Goal: Information Seeking & Learning: Learn about a topic

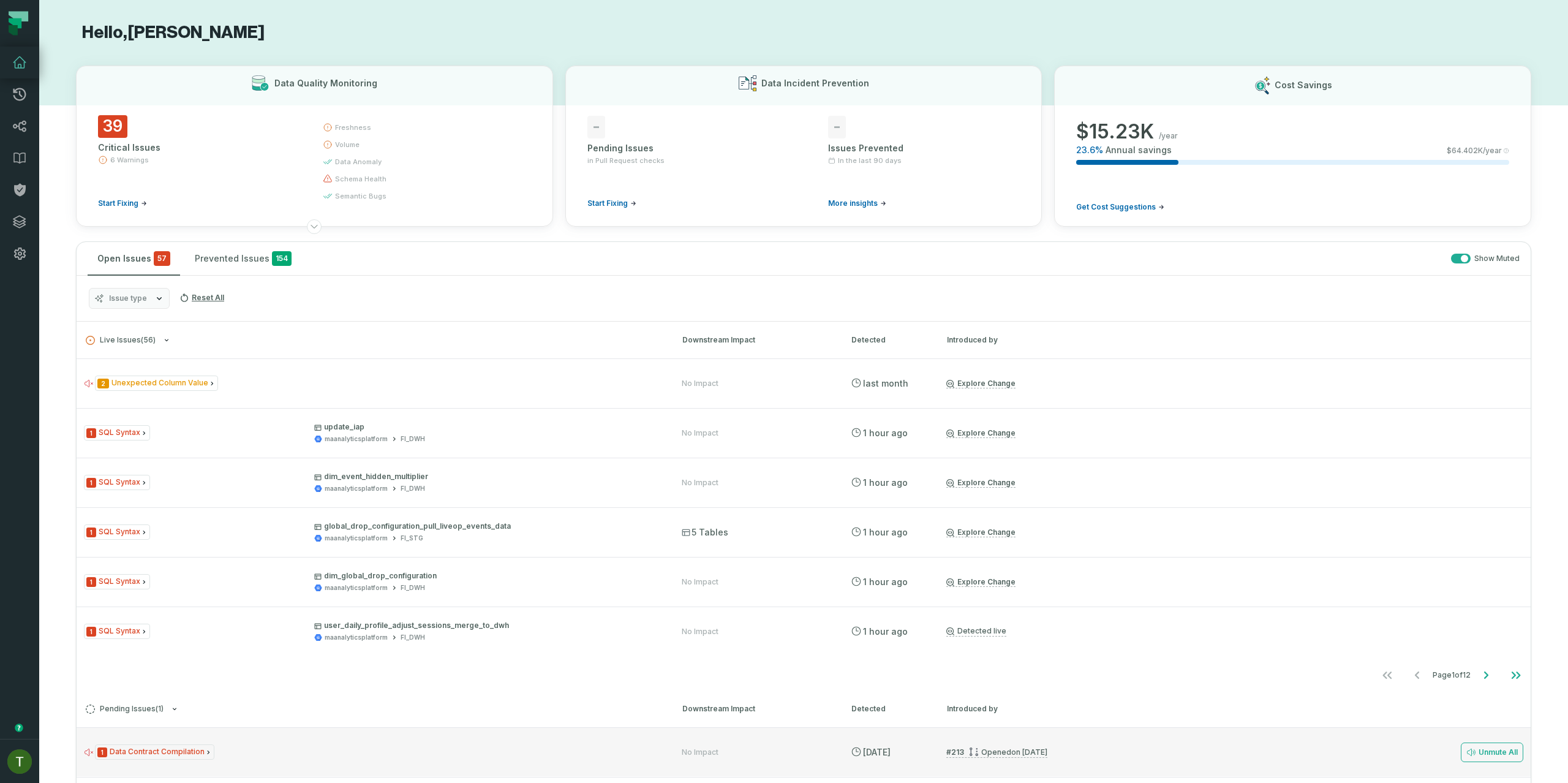
scroll to position [252, 0]
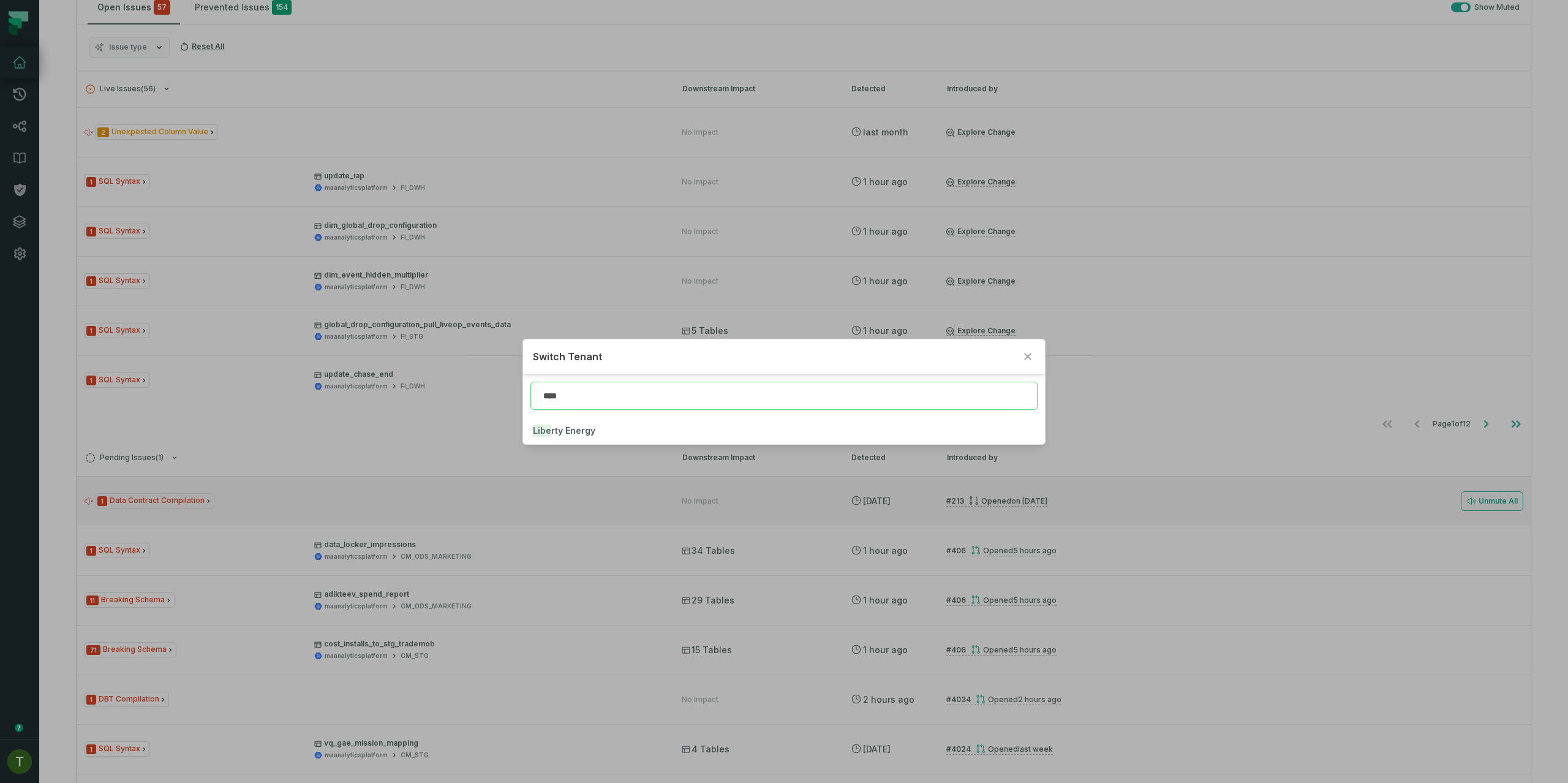
type input "****"
click button "Libe rty Energy" at bounding box center [783, 430] width 521 height 27
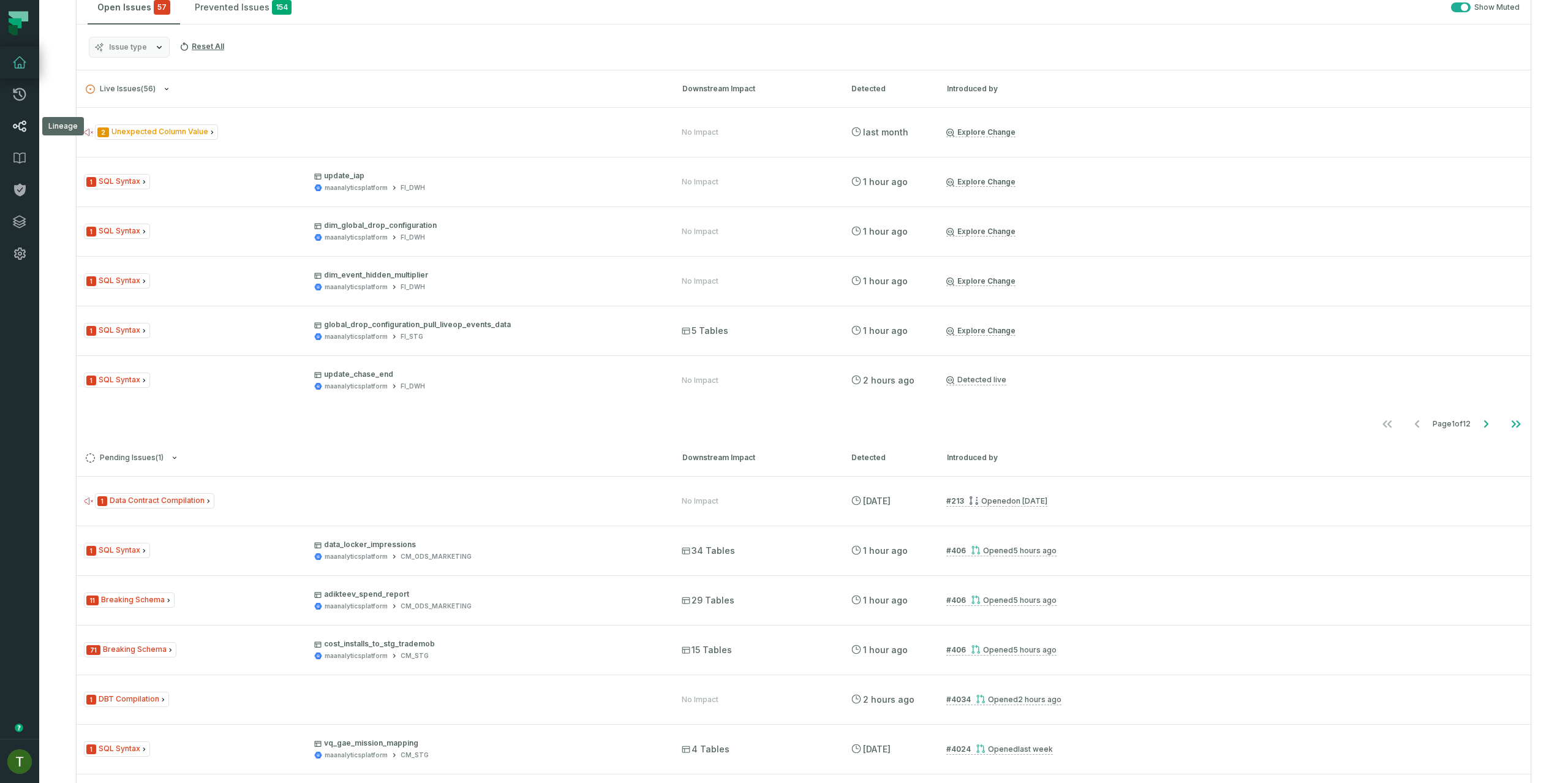
click at [25, 138] on link "Lineage" at bounding box center [19, 127] width 39 height 32
click at [25, 116] on link "Lineage" at bounding box center [19, 127] width 39 height 32
click at [20, 122] on icon at bounding box center [20, 127] width 13 height 11
click at [16, 123] on icon at bounding box center [20, 127] width 15 height 15
click at [13, 121] on icon at bounding box center [20, 127] width 15 height 15
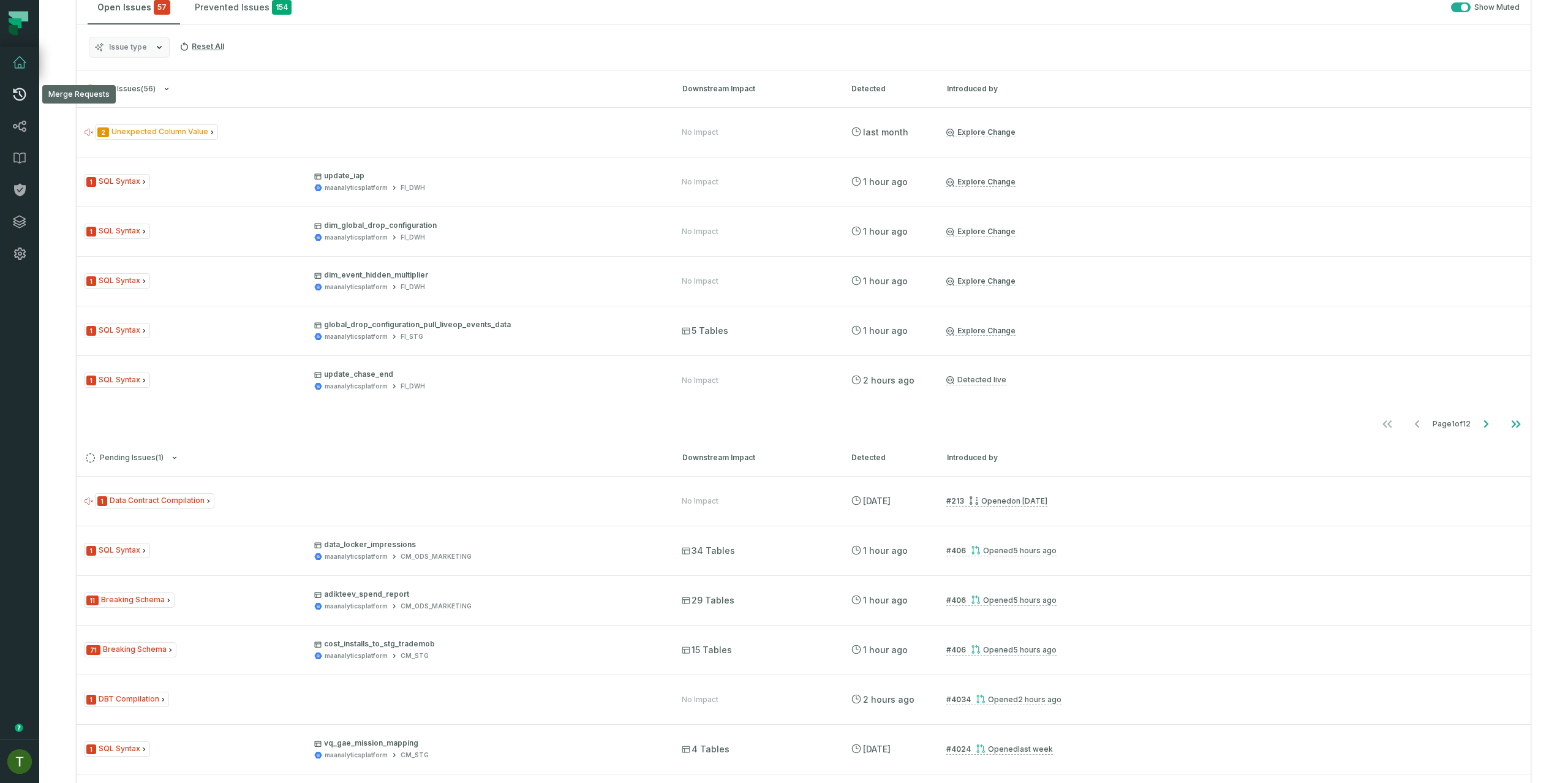
click at [19, 87] on icon at bounding box center [20, 95] width 15 height 15
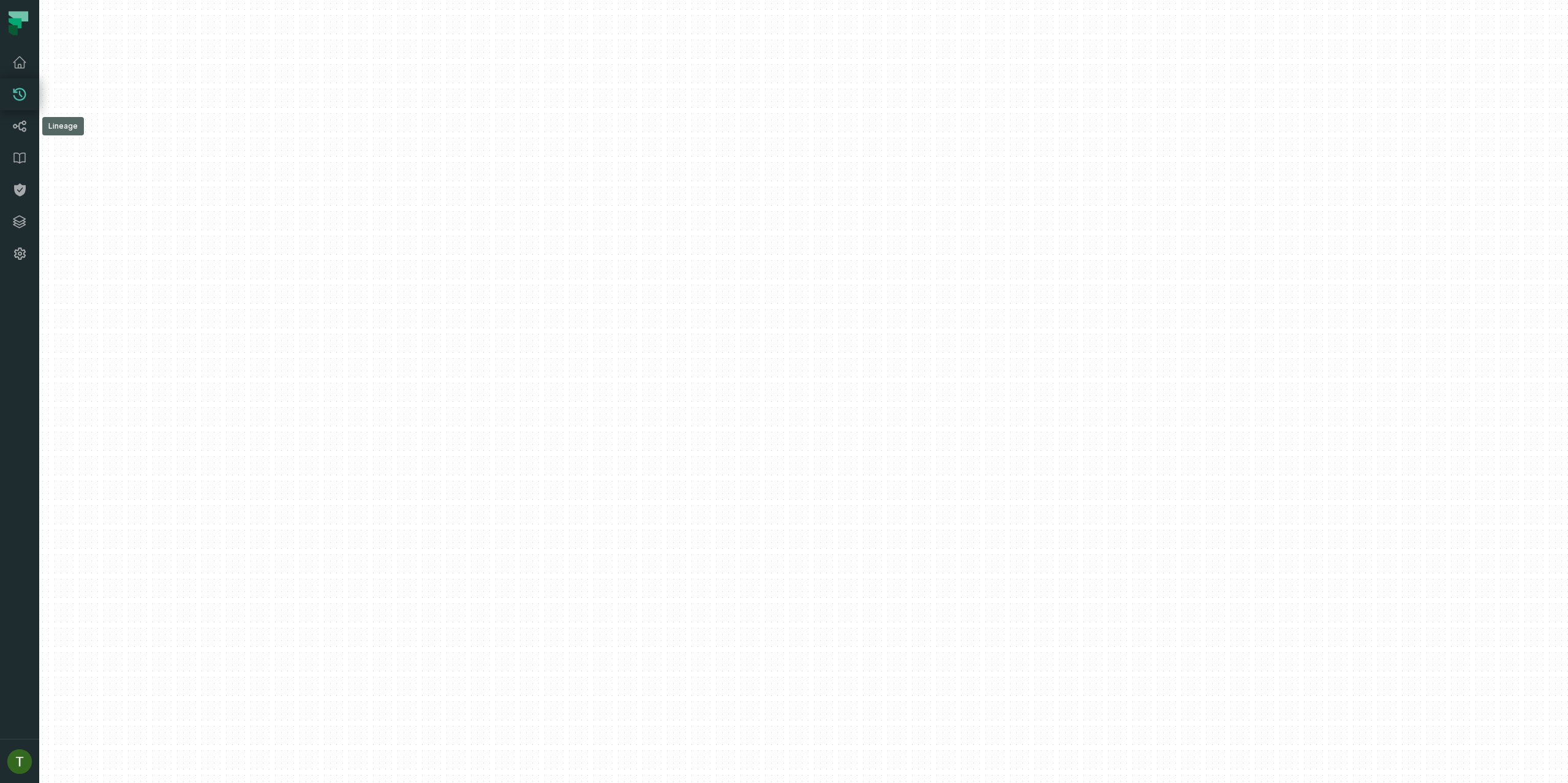
click at [27, 128] on link "Lineage" at bounding box center [19, 127] width 39 height 32
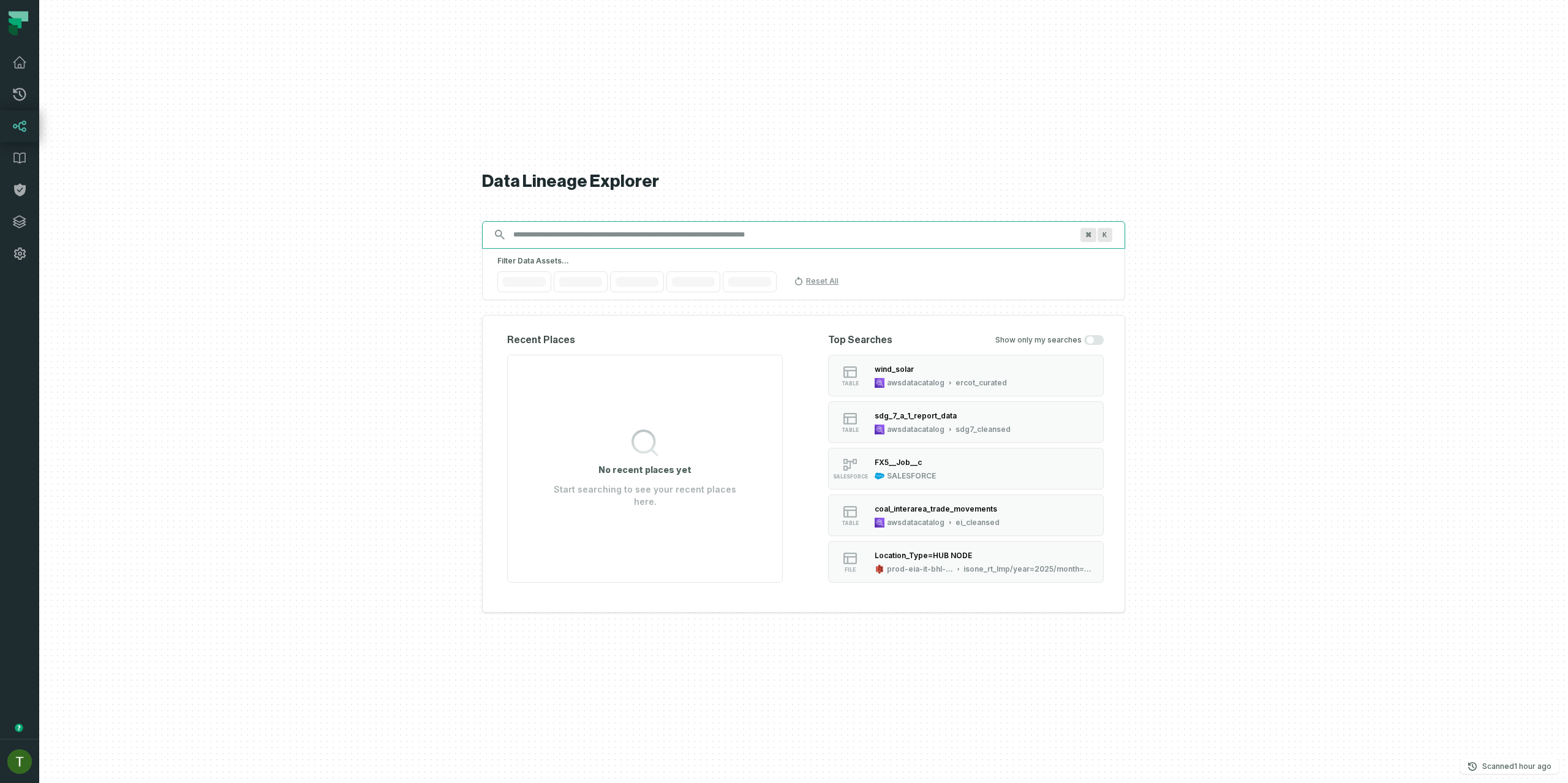
paste input "********"
type input "********"
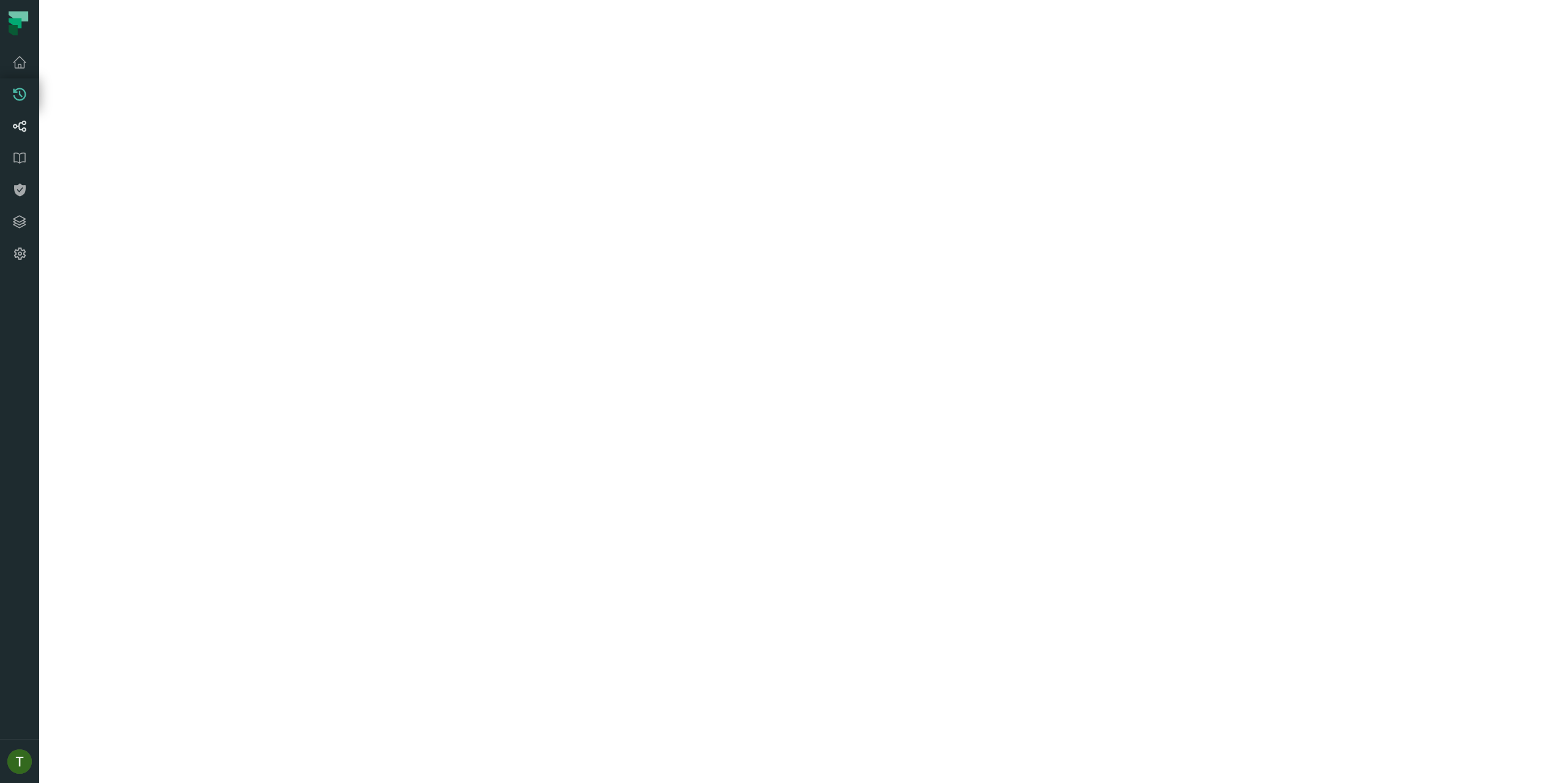
click at [32, 123] on link "Lineage" at bounding box center [19, 127] width 39 height 32
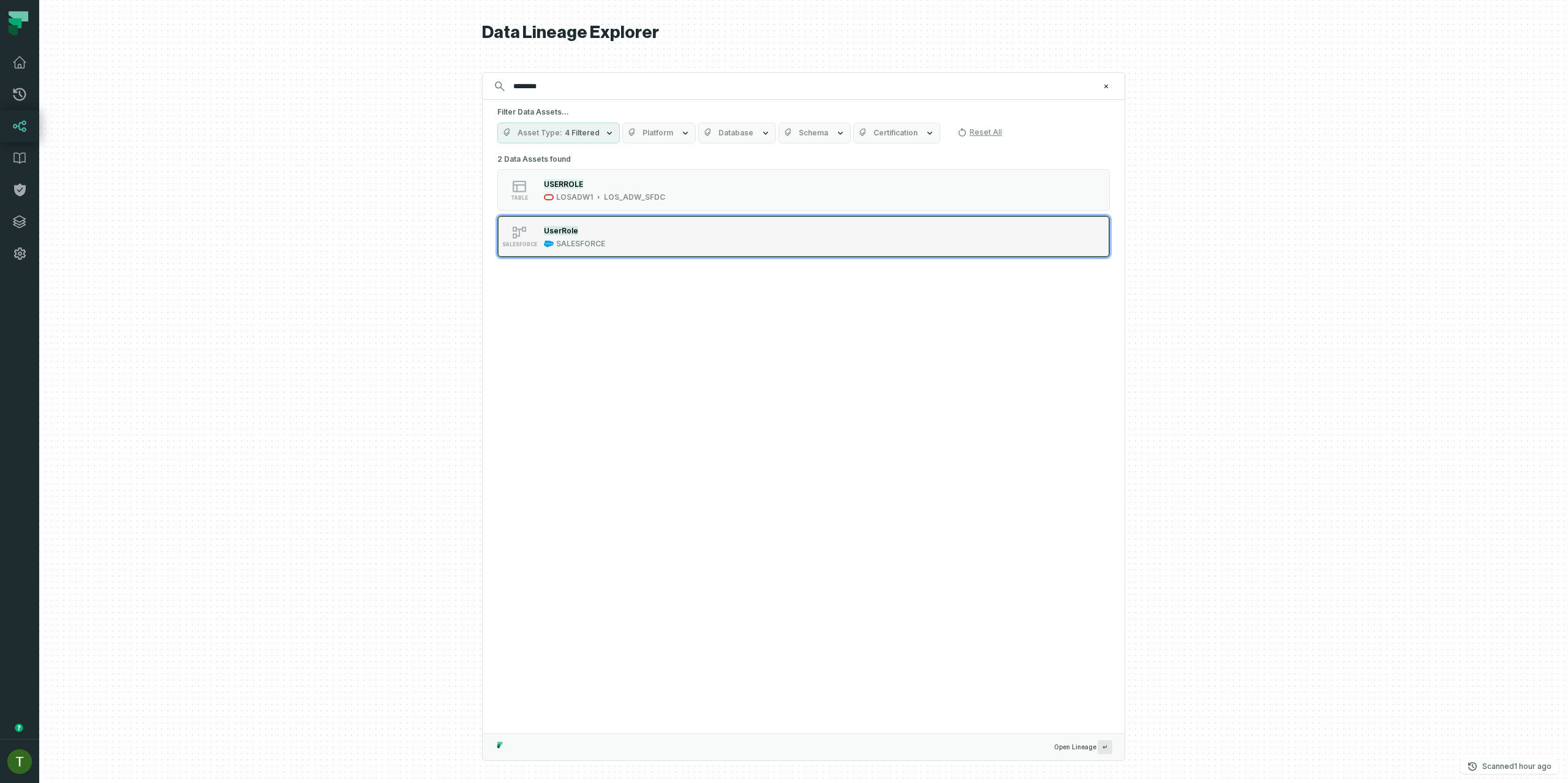
type input "********"
click at [662, 246] on div "SALESFORCE UserRole SALESFORCE" at bounding box center [653, 236] width 306 height 25
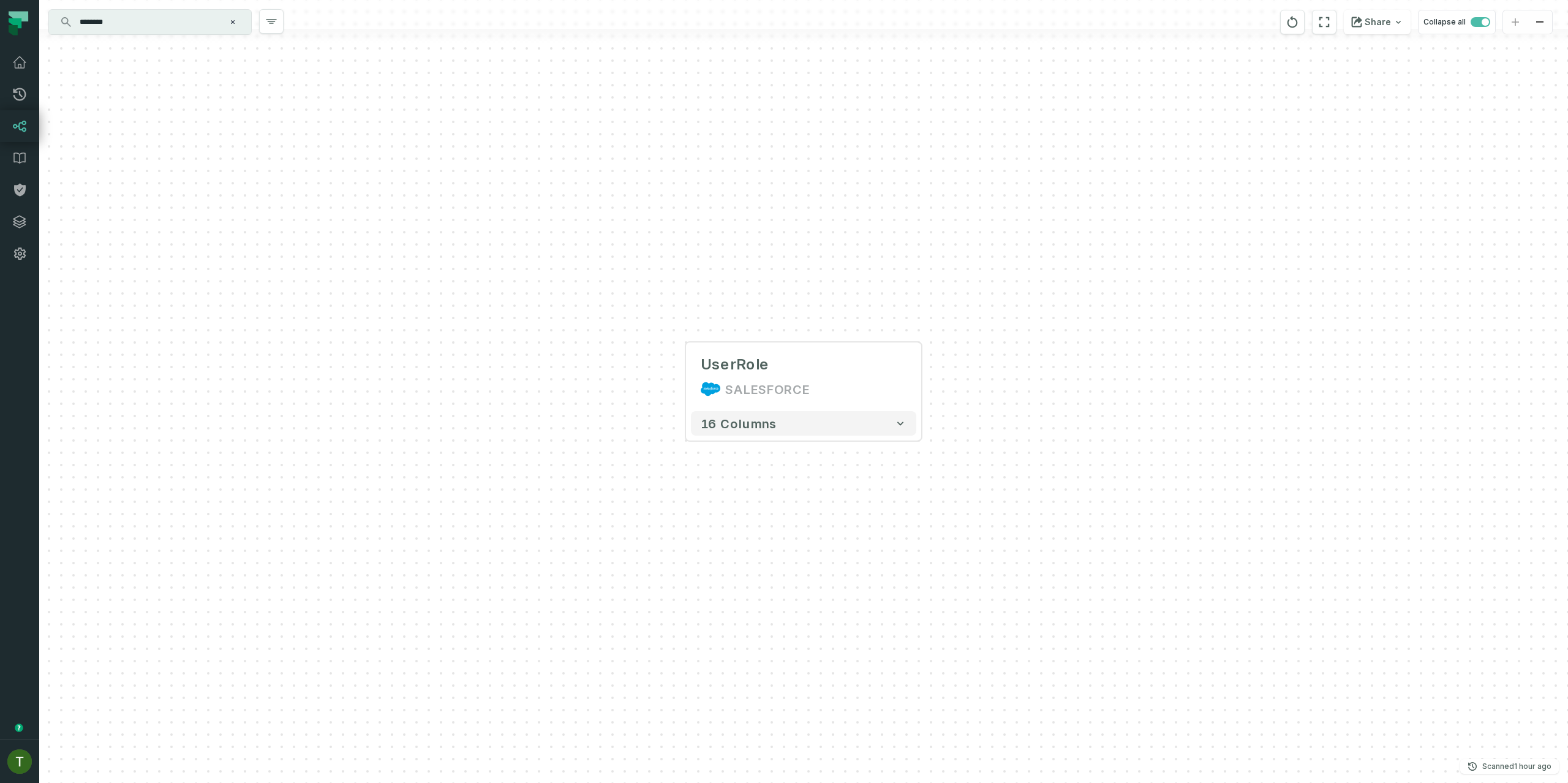
click at [815, 443] on div "UserRole SALESFORCE + 16 columns" at bounding box center [802, 392] width 1528 height 783
click at [816, 433] on button "16 columns" at bounding box center [804, 423] width 225 height 25
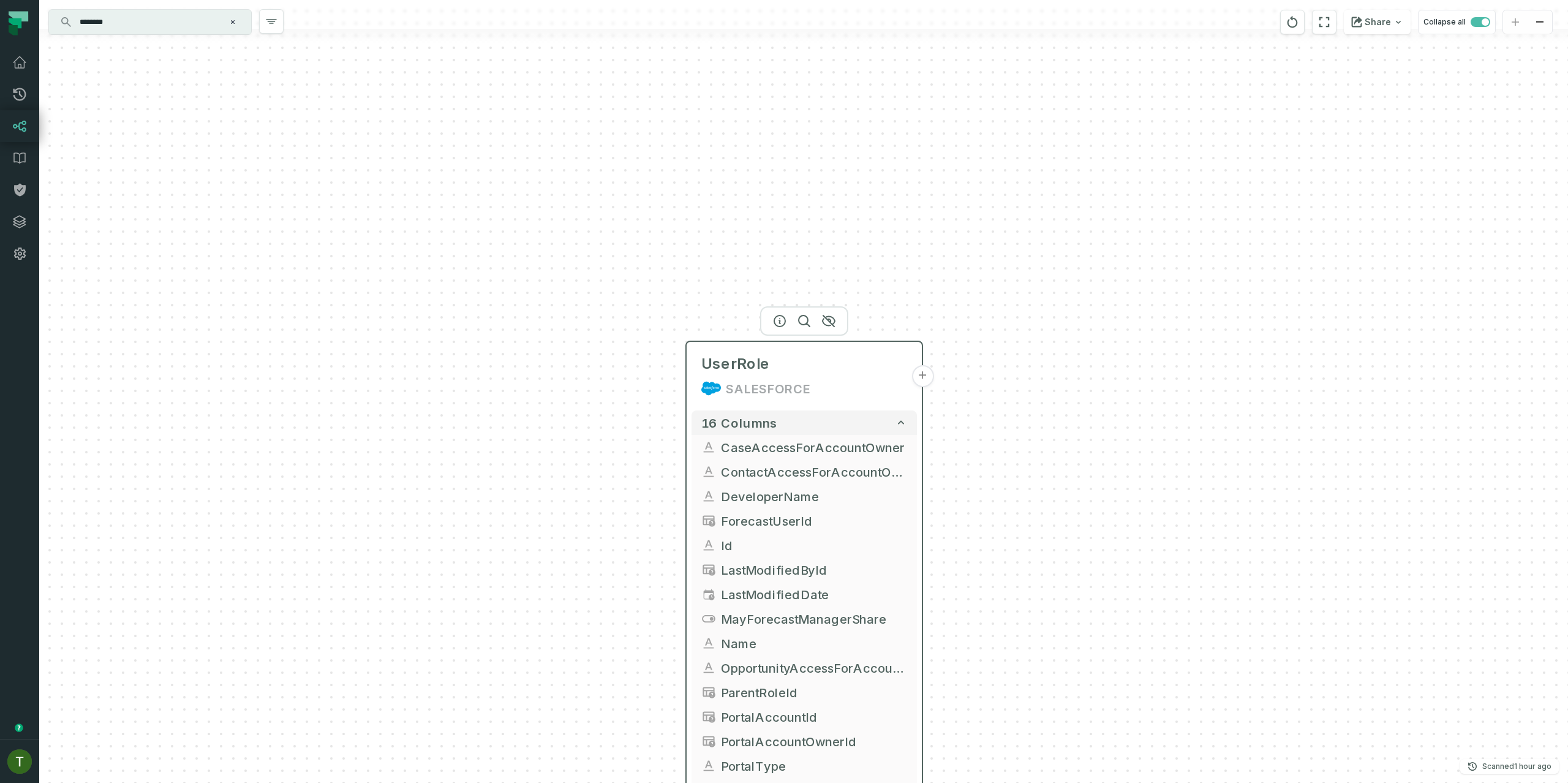
click at [922, 375] on button "+" at bounding box center [922, 375] width 22 height 22
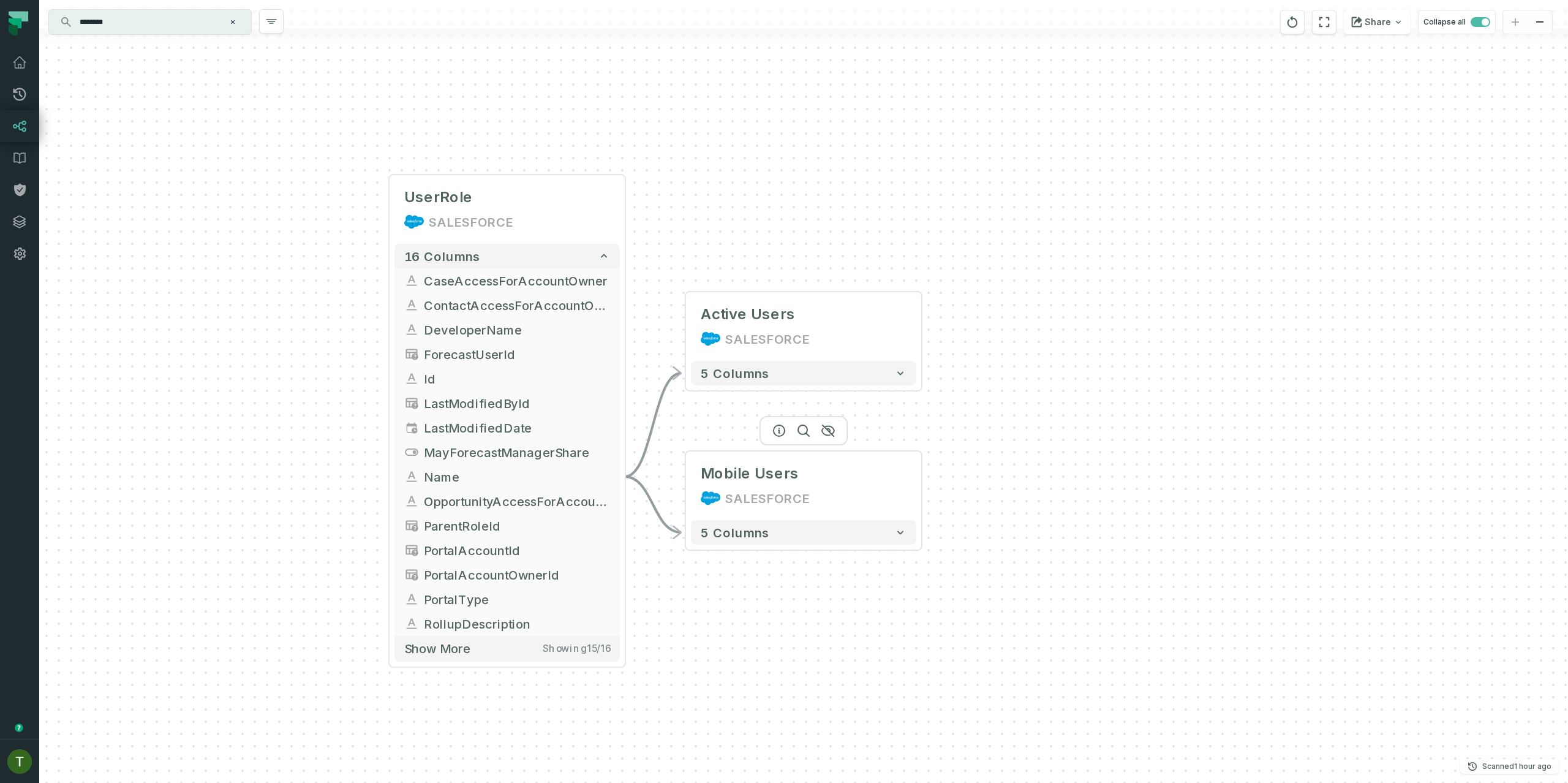
click at [660, 488] on div "+ Active Users SALESFORCE 5 columns + Mobile Users SALESFORCE 5 columns UserRol…" at bounding box center [802, 392] width 1528 height 783
click at [688, 488] on button "+" at bounding box center [684, 485] width 22 height 22
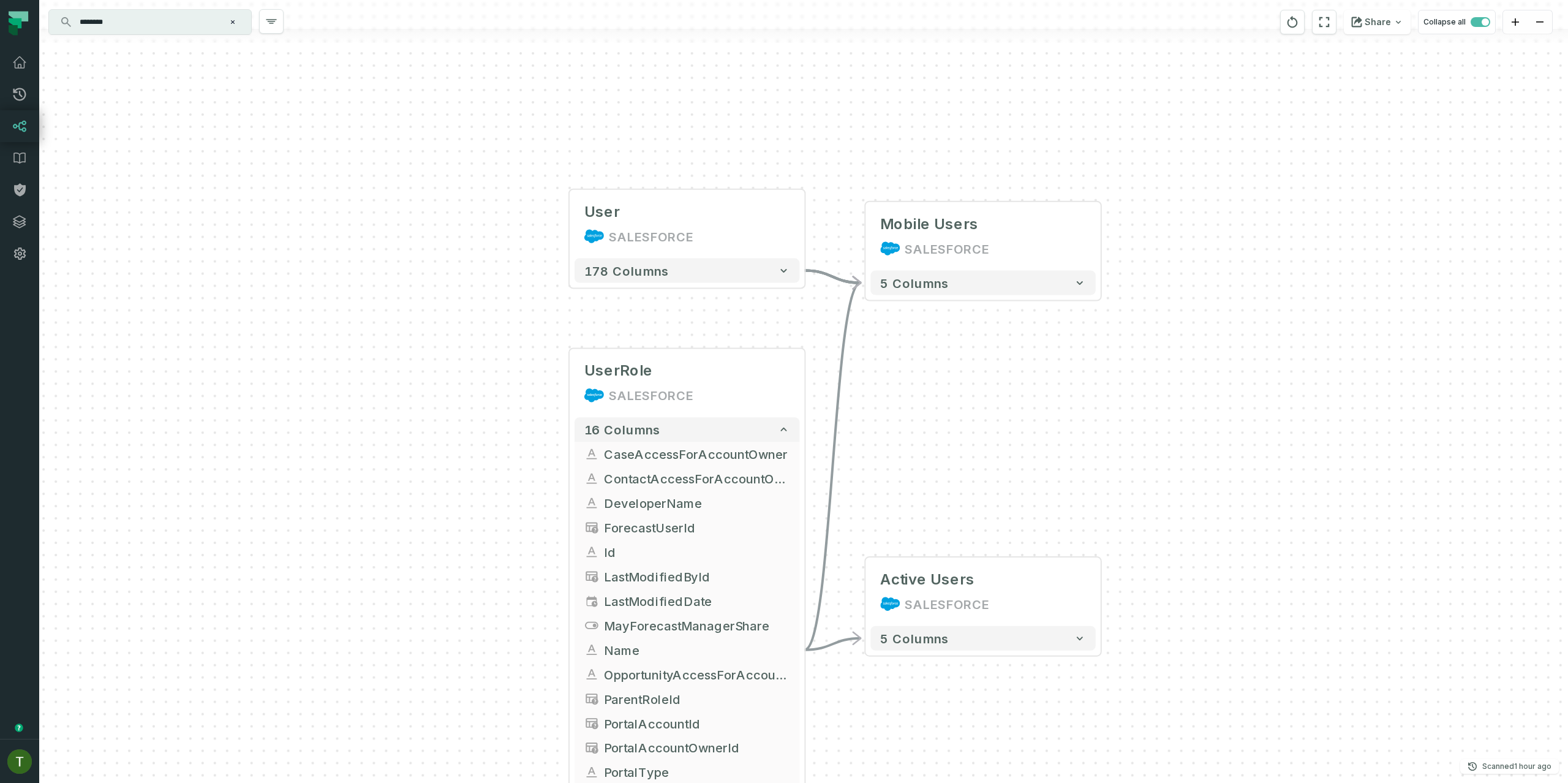
drag, startPoint x: 885, startPoint y: 500, endPoint x: 712, endPoint y: 269, distance: 288.6
click at [725, 278] on div "User SALESFORCE + 178 columns + Active Users SALESFORCE 5 columns - Mobile User…" at bounding box center [802, 392] width 1528 height 783
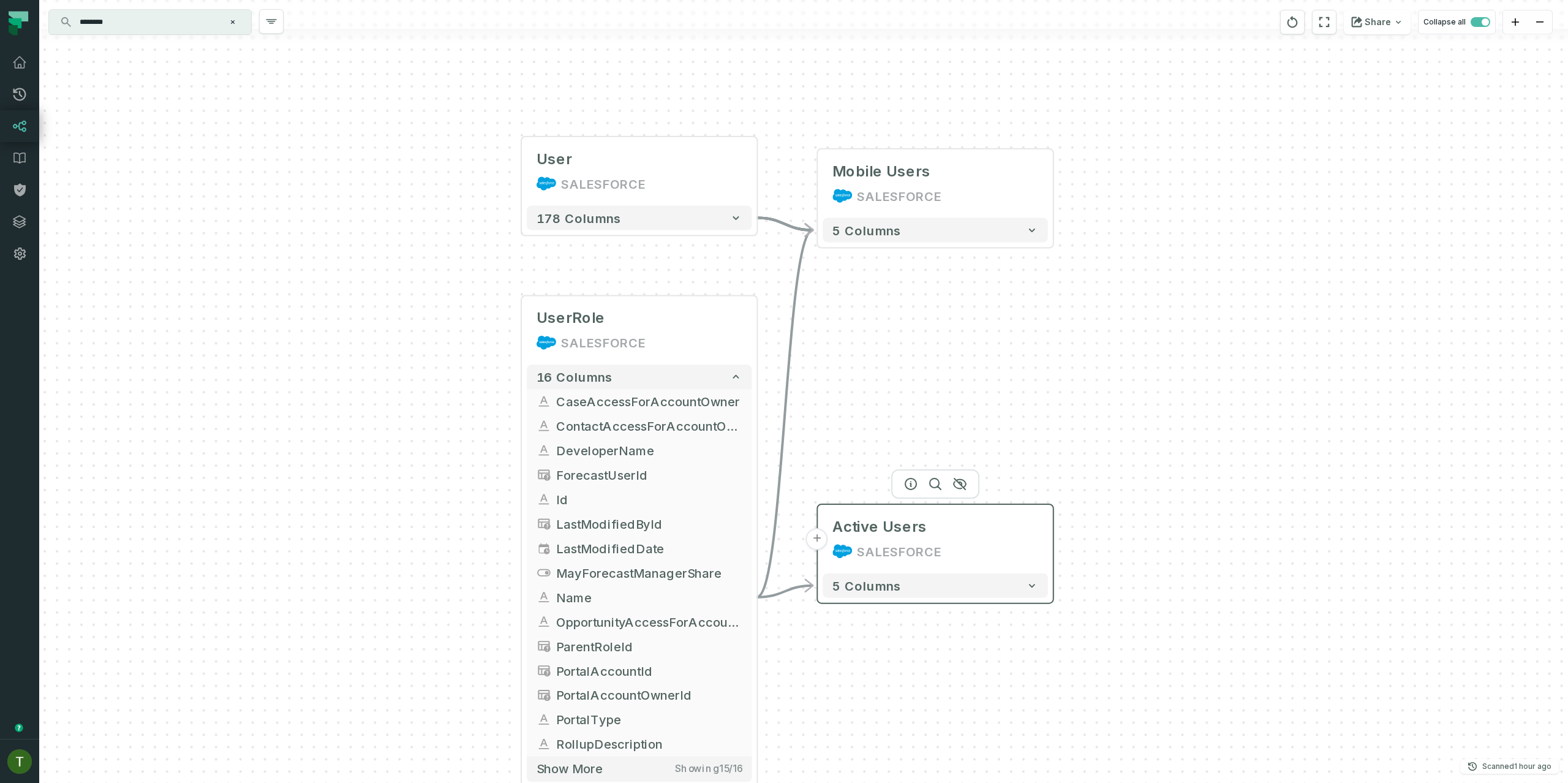
click at [825, 546] on button "+" at bounding box center [817, 539] width 22 height 22
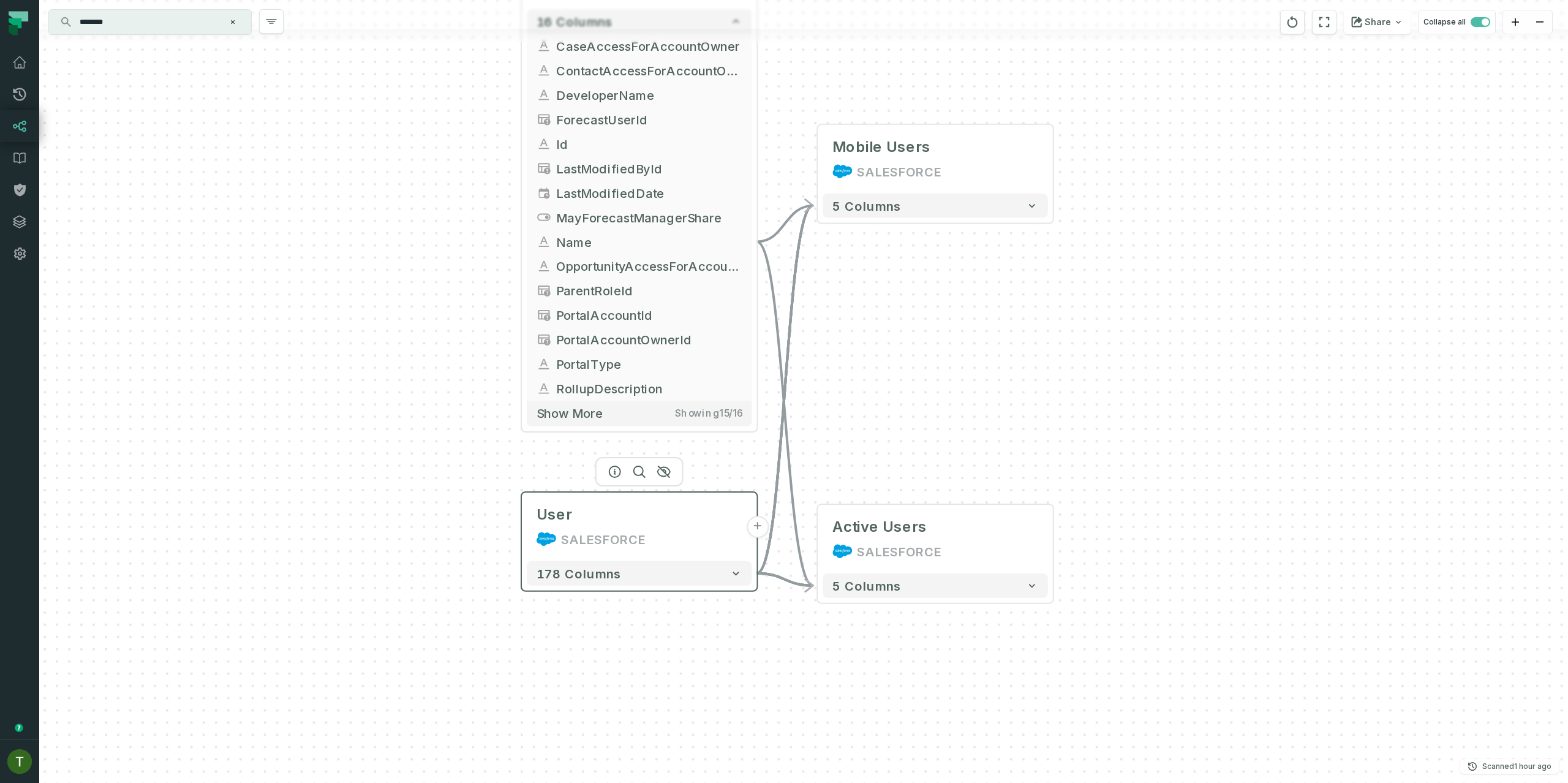
click at [756, 524] on button "+" at bounding box center [757, 527] width 22 height 22
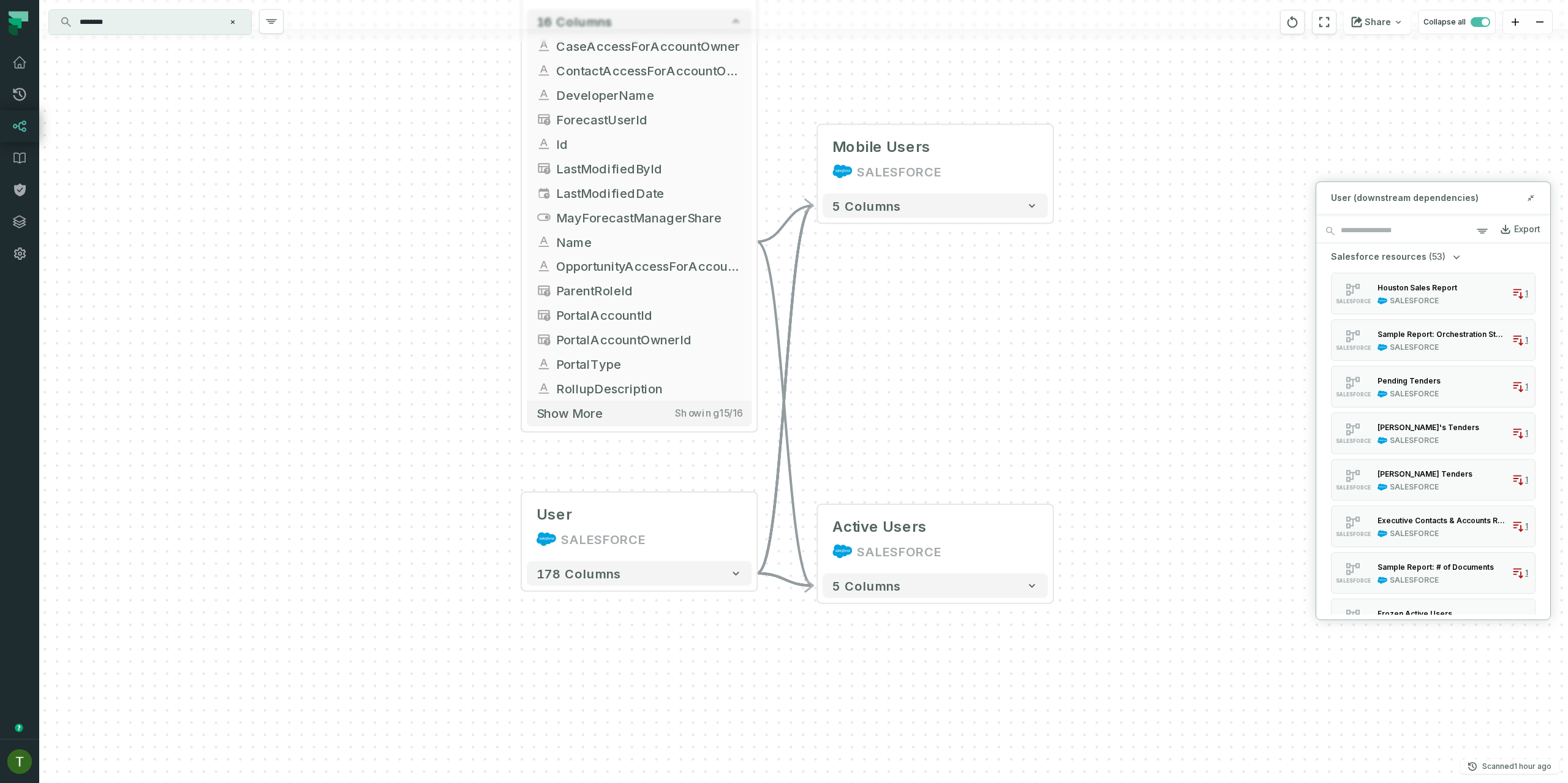
scroll to position [376, 0]
click at [1415, 417] on div "My Teams Quotes" at bounding box center [1410, 423] width 67 height 12
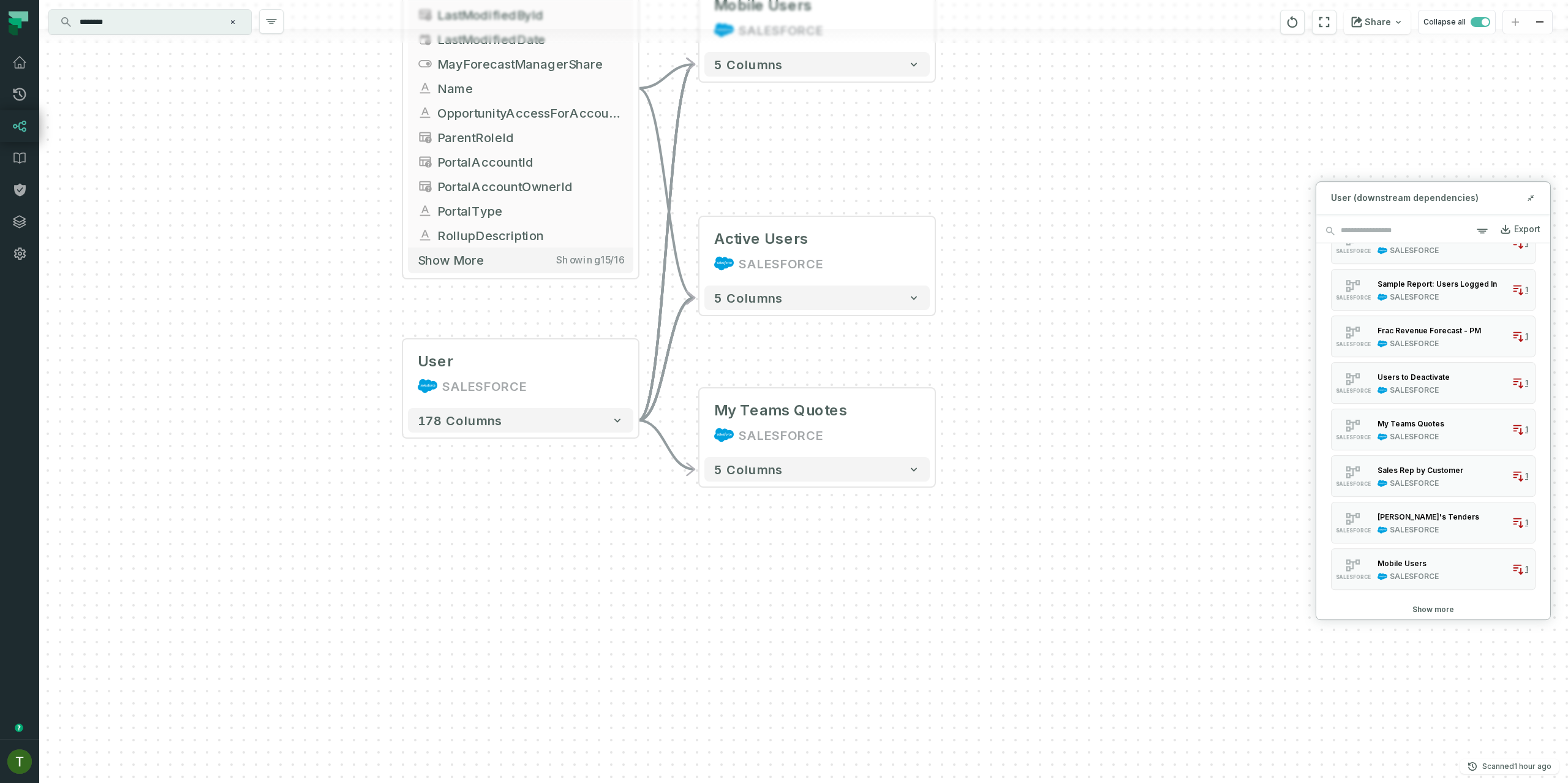
drag, startPoint x: 760, startPoint y: 314, endPoint x: 798, endPoint y: 471, distance: 161.5
click at [798, 462] on div "User SALESFORCE + 178 columns - Active Users SALESFORCE 5 columns - Mobile User…" at bounding box center [802, 392] width 1528 height 783
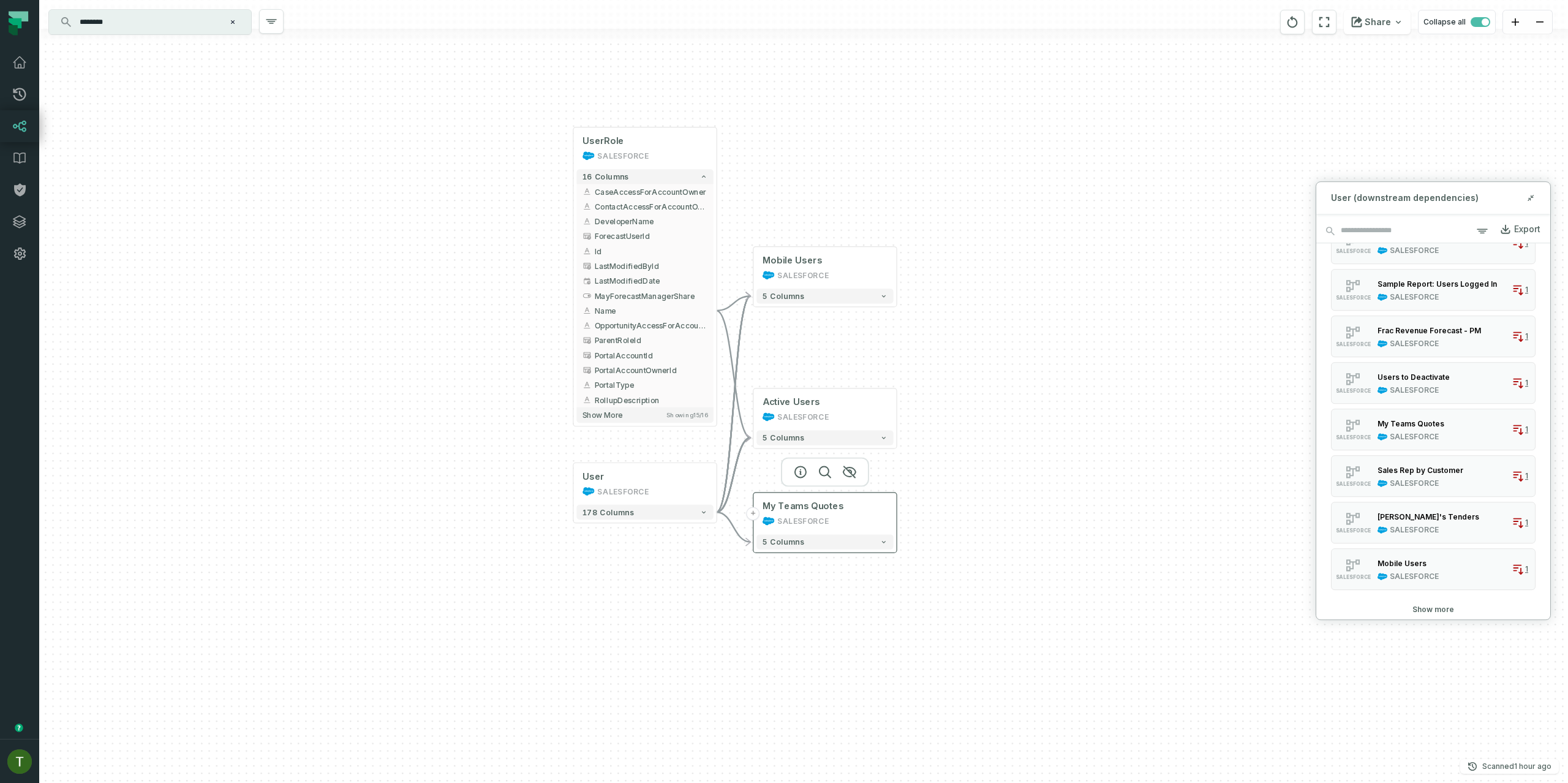
click at [781, 521] on div "SALESFORCE" at bounding box center [802, 521] width 51 height 11
click at [621, 483] on div "User SALESFORCE" at bounding box center [645, 484] width 136 height 36
click at [620, 443] on icon "button" at bounding box center [621, 443] width 11 height 11
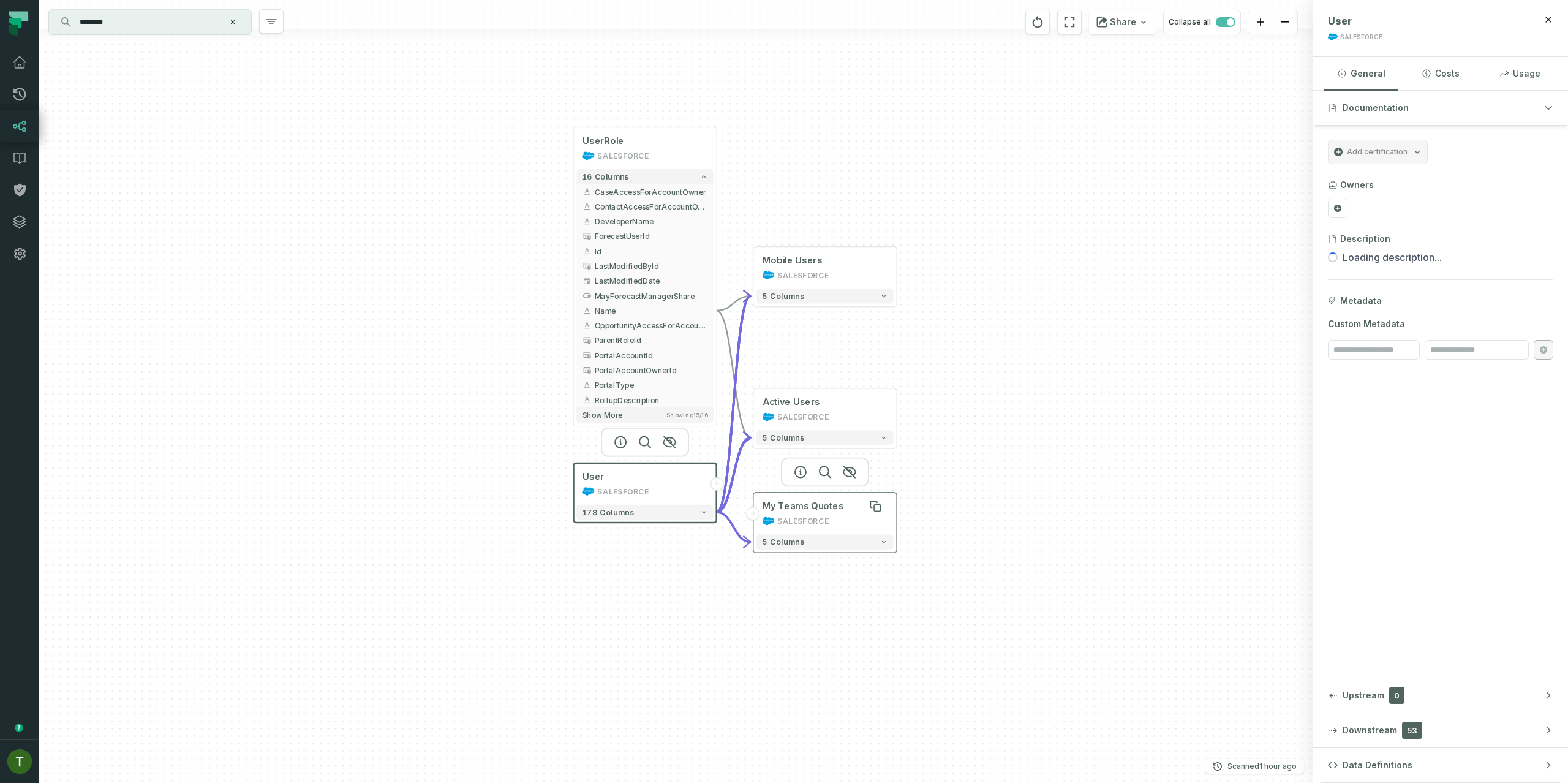
click at [818, 510] on div "My Teams Quotes" at bounding box center [803, 506] width 81 height 11
click at [799, 409] on div "Active Users SALESFORCE" at bounding box center [824, 409] width 136 height 36
click at [804, 421] on div "SALESFORCE" at bounding box center [802, 417] width 51 height 11
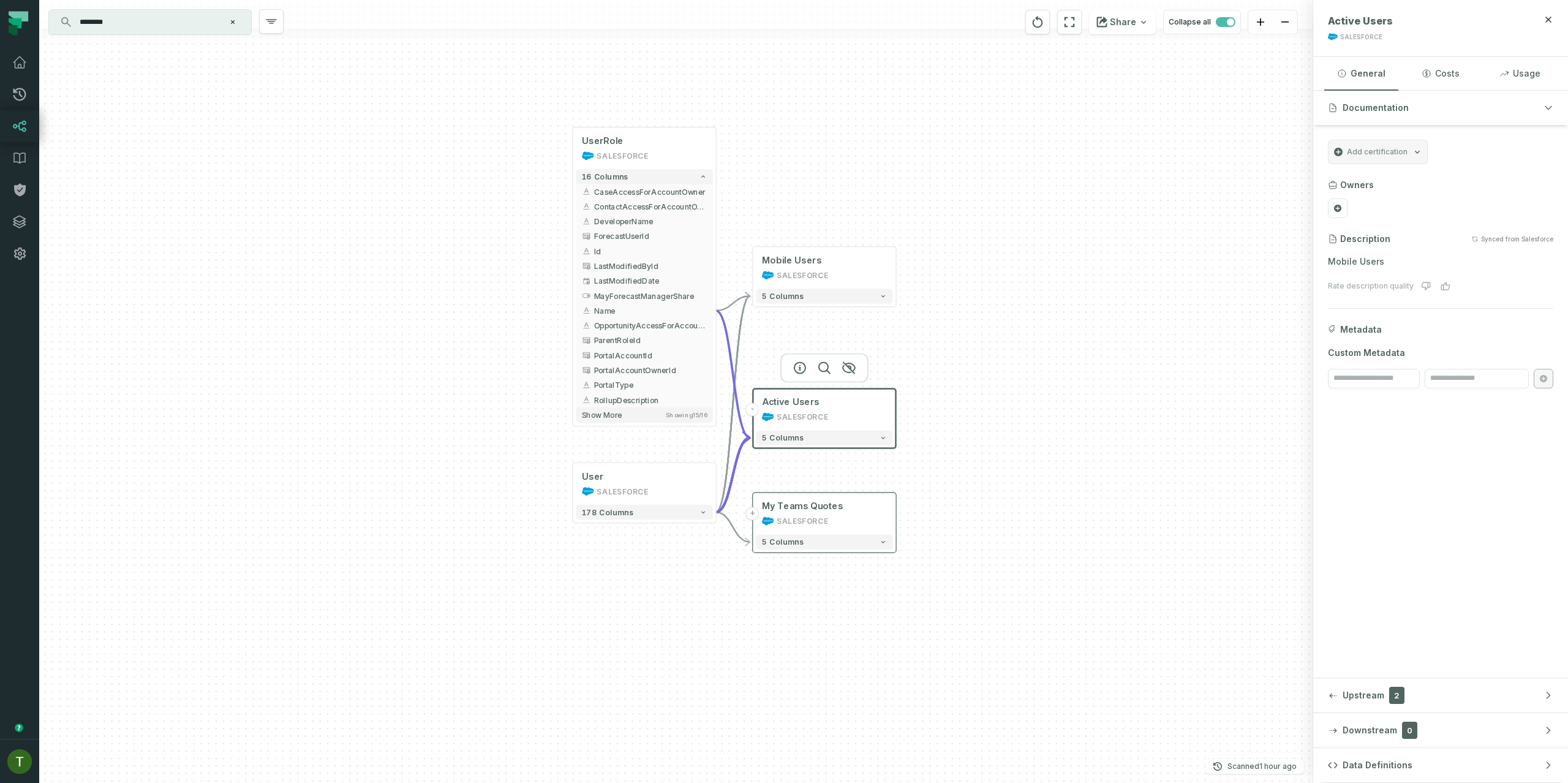
click at [166, 31] on div "******** ⌘ K" at bounding box center [150, 22] width 202 height 25
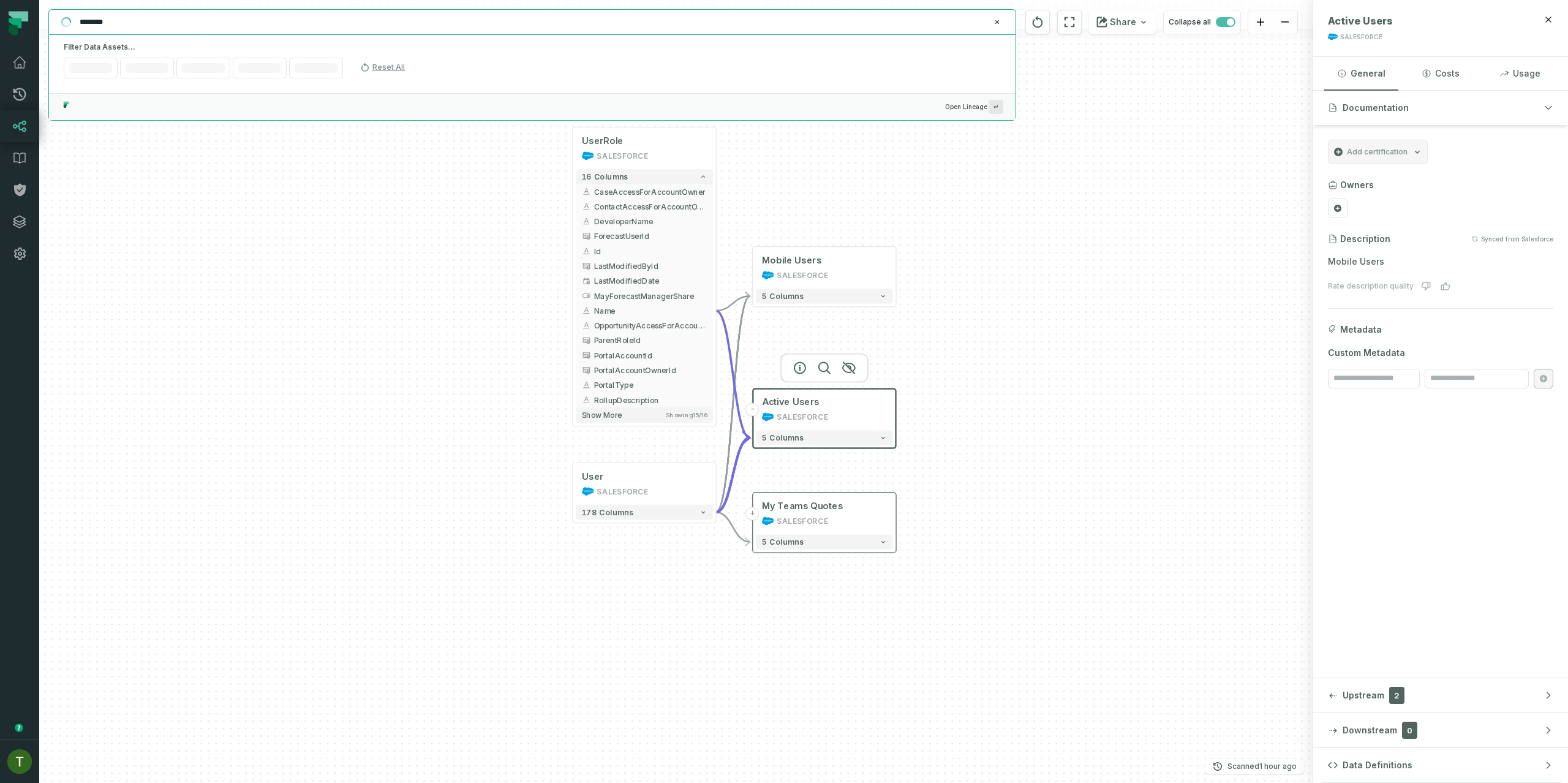
click at [166, 25] on input "********" at bounding box center [530, 22] width 918 height 20
paste input "**********"
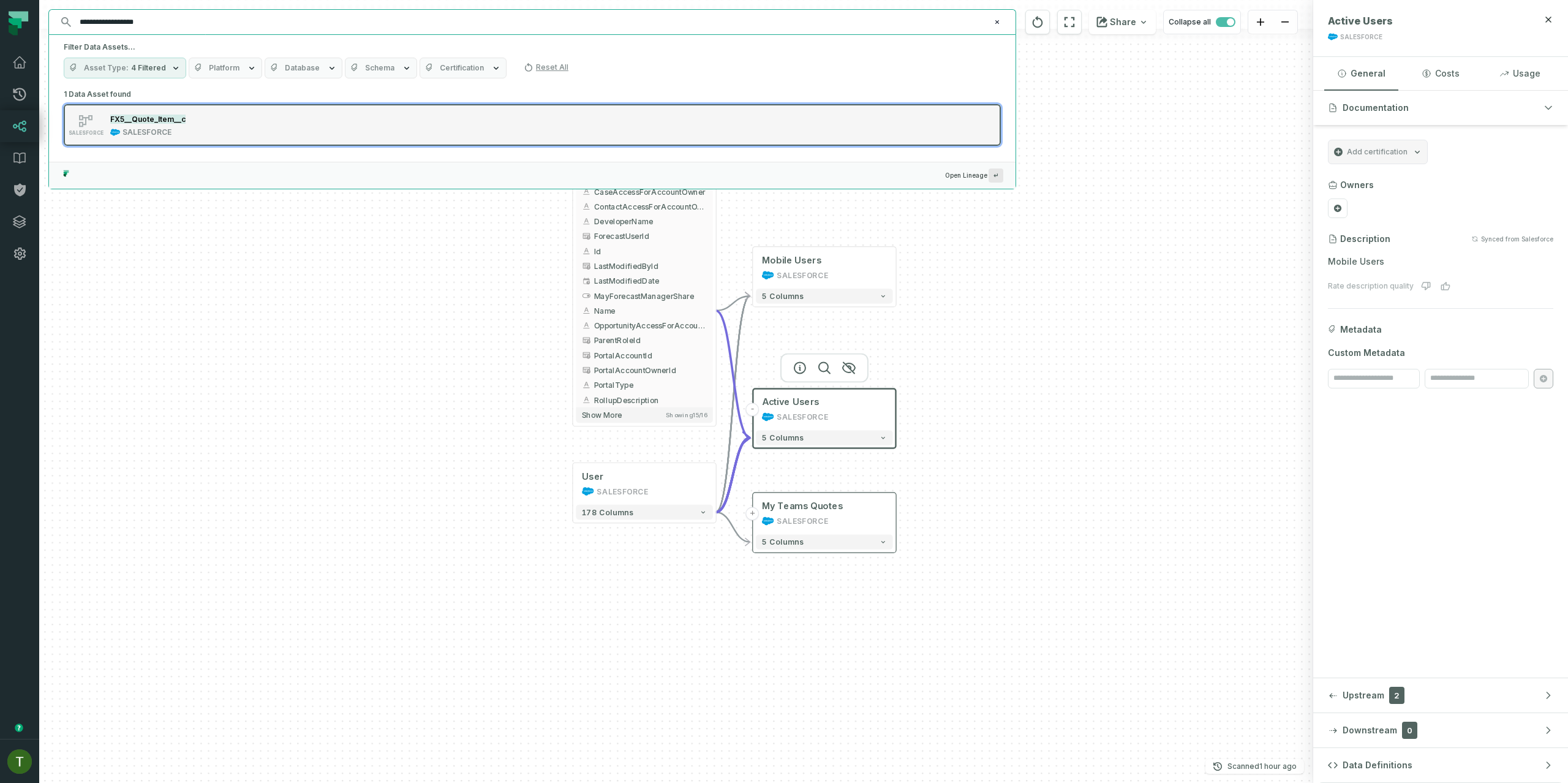
type input "**********"
click at [193, 141] on button "SALESFORCE FX5__Quote_Item__c SALESFORCE" at bounding box center [531, 125] width 937 height 42
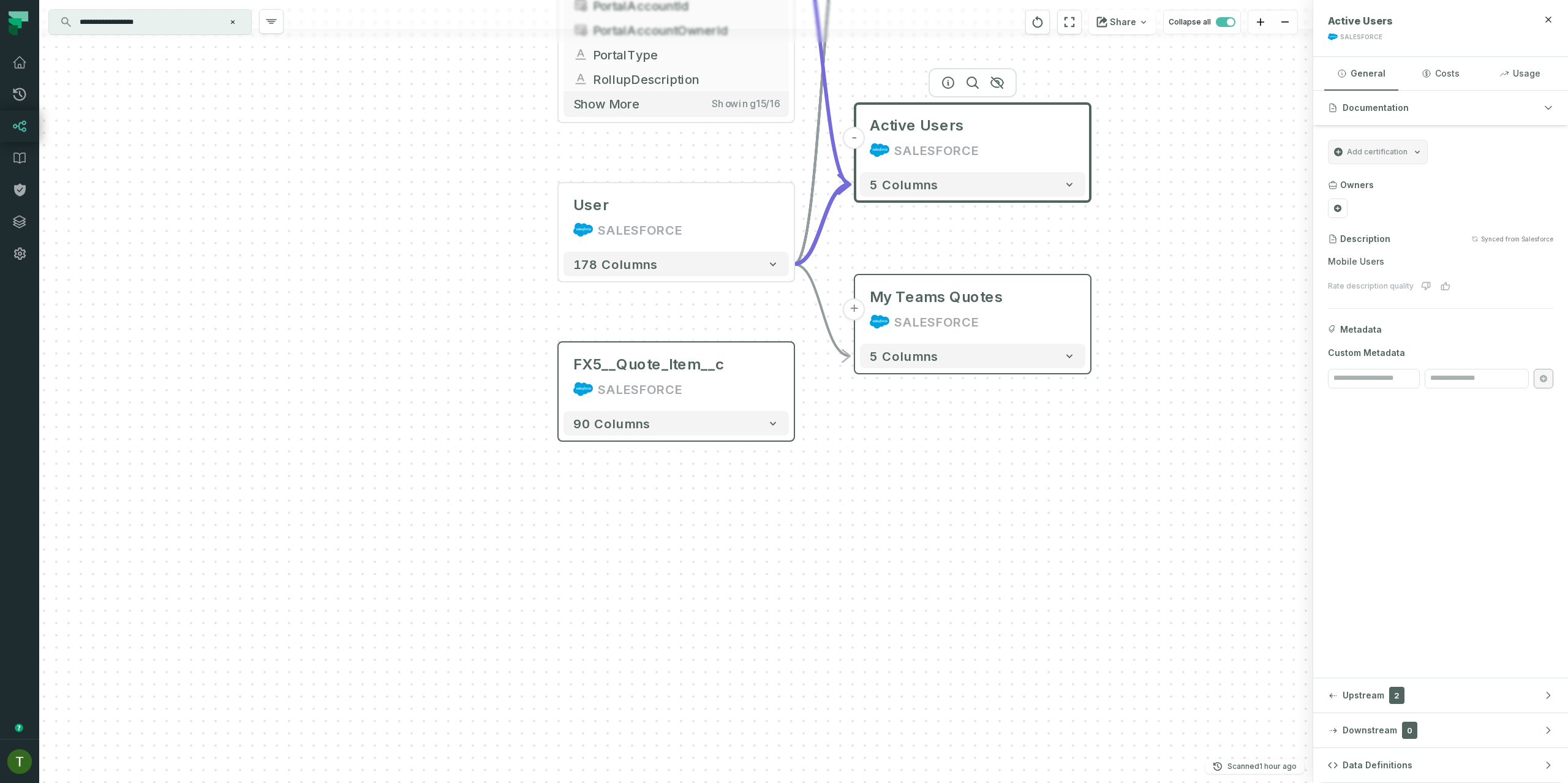
click at [707, 438] on div "90 columns" at bounding box center [676, 424] width 235 height 34
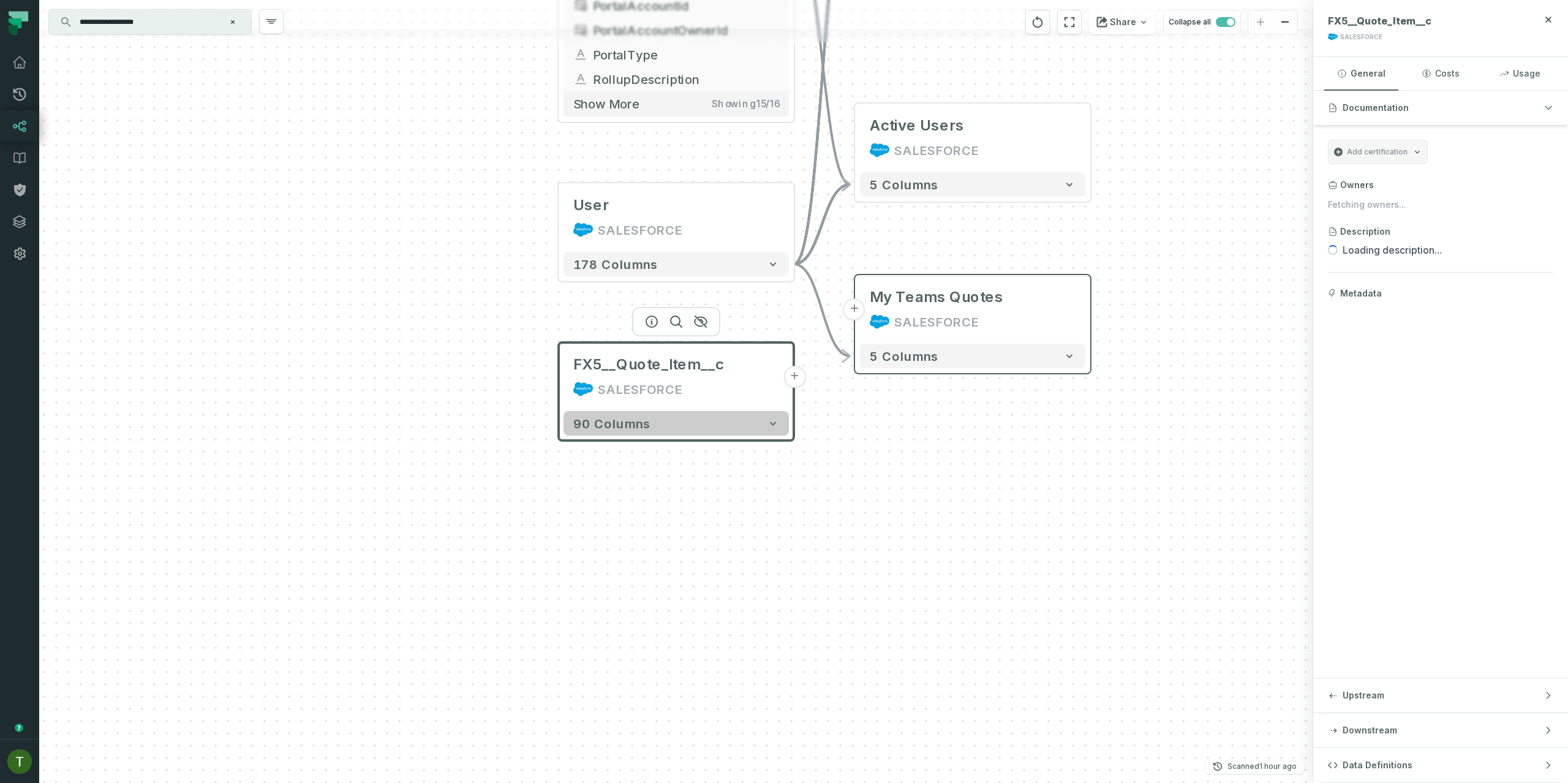
click at [711, 426] on button "90 columns" at bounding box center [676, 424] width 225 height 25
